Goal: Task Accomplishment & Management: Manage account settings

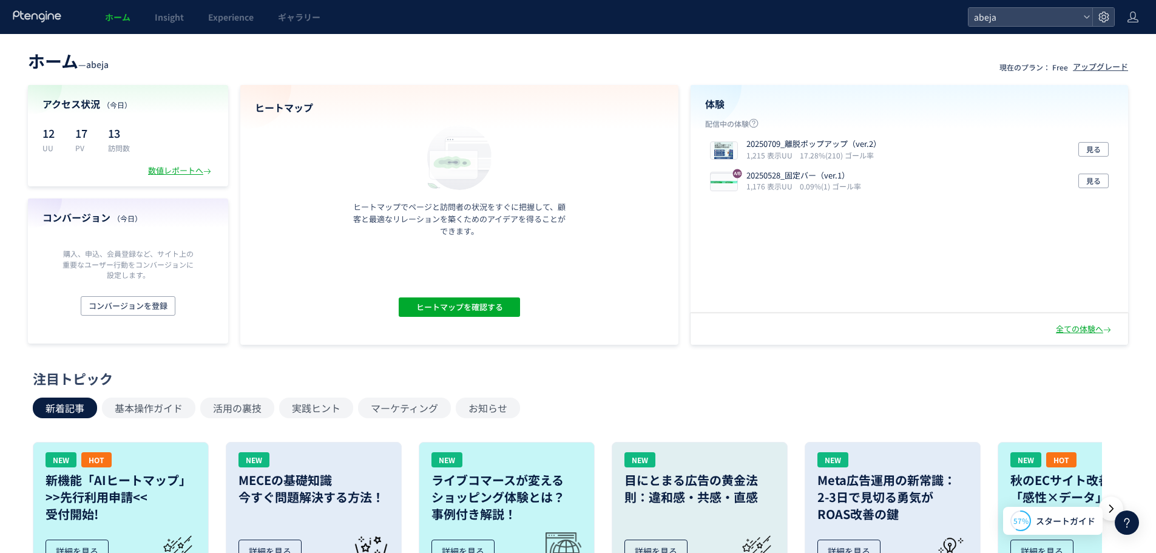
drag, startPoint x: 629, startPoint y: 0, endPoint x: 493, endPoint y: 41, distance: 142.4
click at [493, 41] on div "ホーム — abeja 現在のプラン： Free アップグレード アクセス状況 （[DATE]） 12 UU 17 PV 13 訪問数 数値レポートへ コンバ…" at bounding box center [578, 533] width 1156 height 998
click at [1102, 15] on icon at bounding box center [1103, 17] width 12 height 12
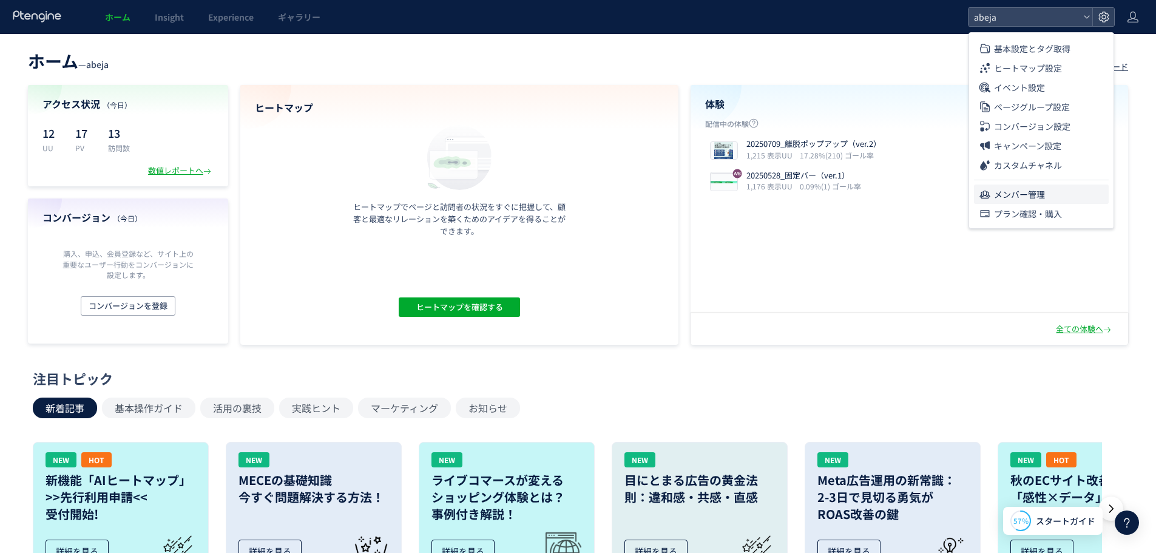
click at [1016, 189] on span "メンバー管理" at bounding box center [1019, 193] width 51 height 19
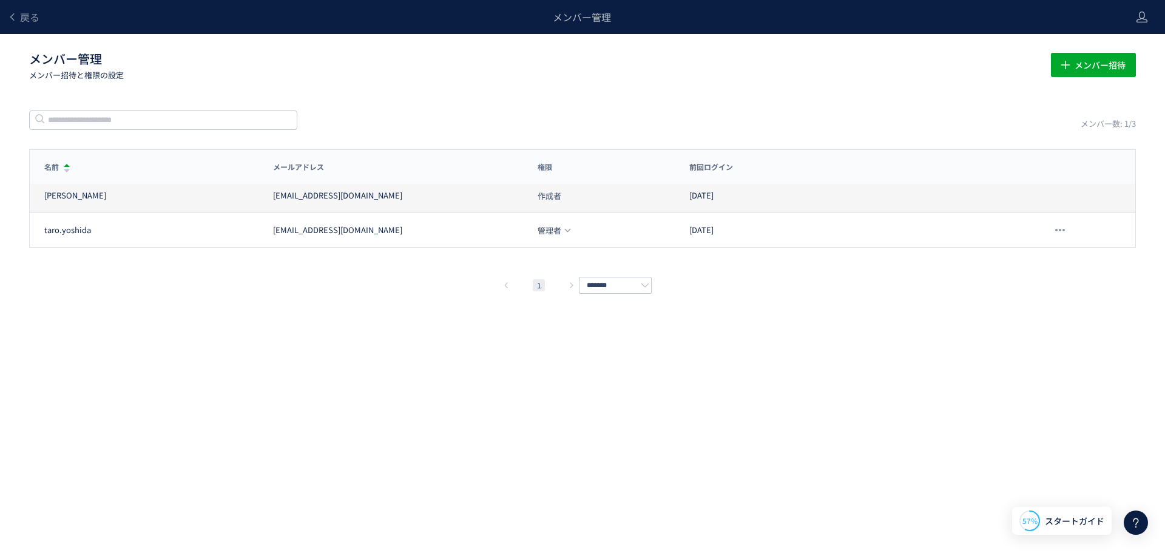
click at [1064, 195] on div "[PERSON_NAME] [PERSON_NAME][EMAIL_ADDRESS][DOMAIN_NAME] 作成者 [DATE]" at bounding box center [582, 196] width 1105 height 34
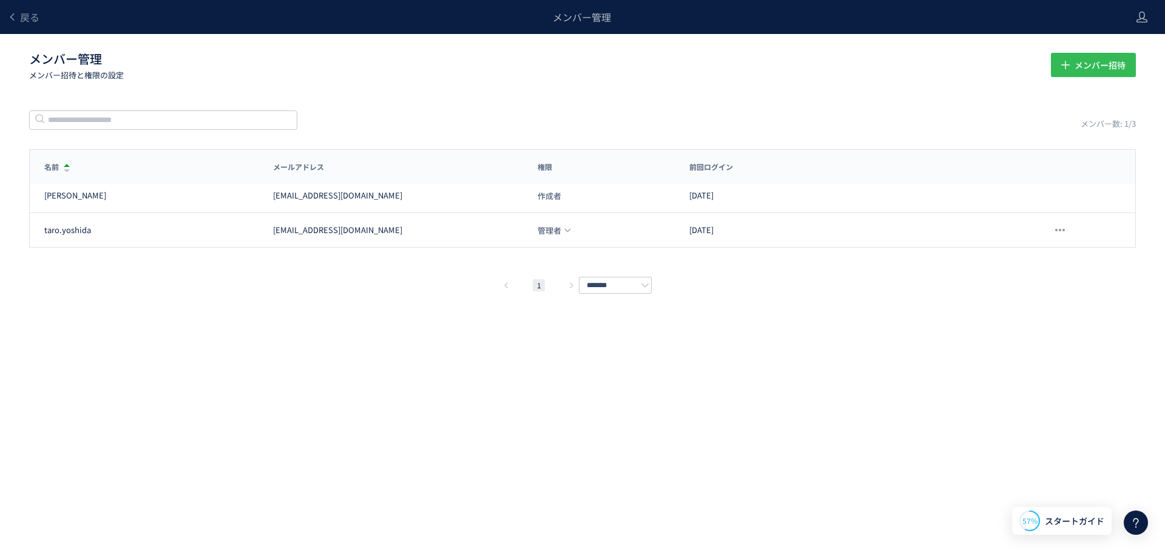
click at [1084, 72] on span "メンバー招待" at bounding box center [1099, 65] width 51 height 24
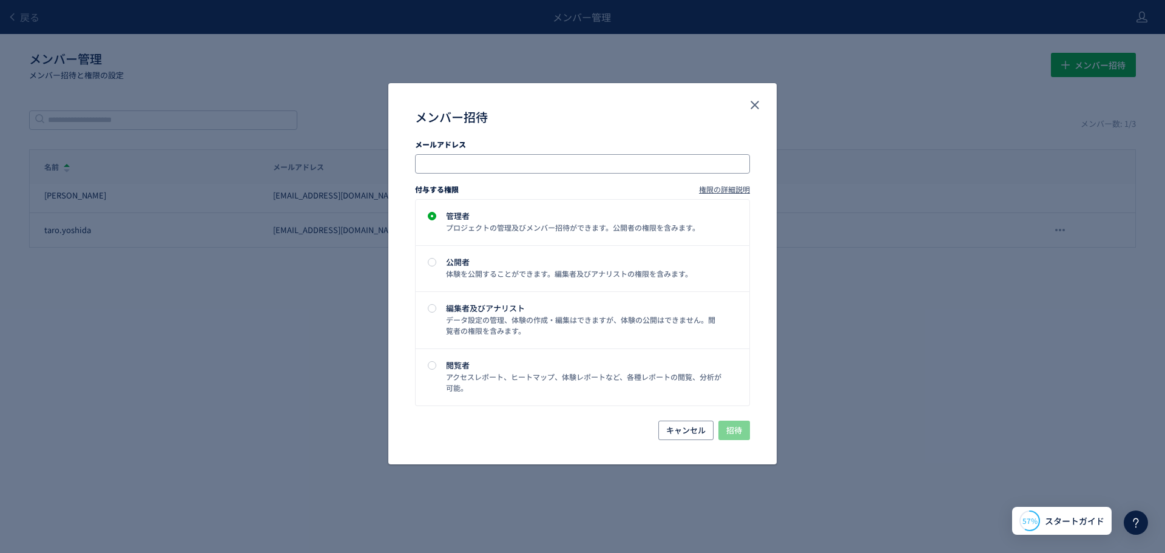
click at [487, 166] on input "メンバー招待" at bounding box center [583, 164] width 325 height 15
click at [755, 105] on use "close" at bounding box center [754, 105] width 8 height 8
